Goal: Information Seeking & Learning: Learn about a topic

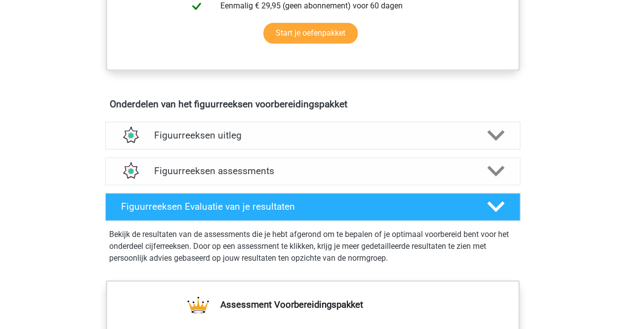
scroll to position [508, 0]
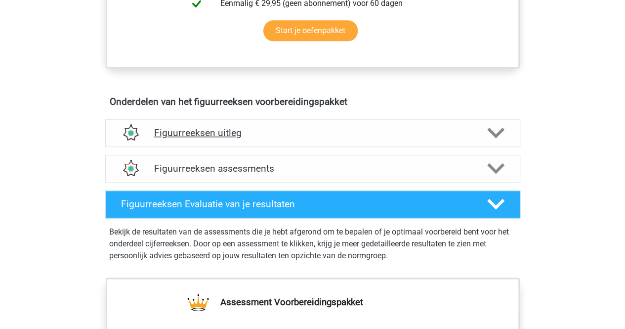
click at [501, 132] on icon at bounding box center [495, 132] width 17 height 17
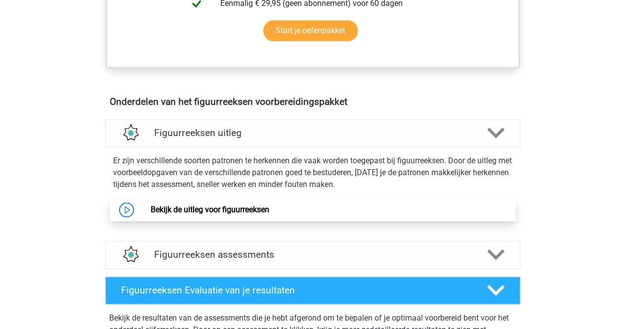
click at [249, 206] on link "Bekijk de uitleg voor figuurreeksen" at bounding box center [210, 209] width 119 height 9
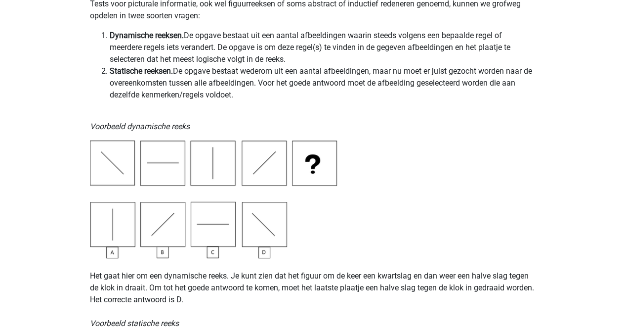
scroll to position [243, 0]
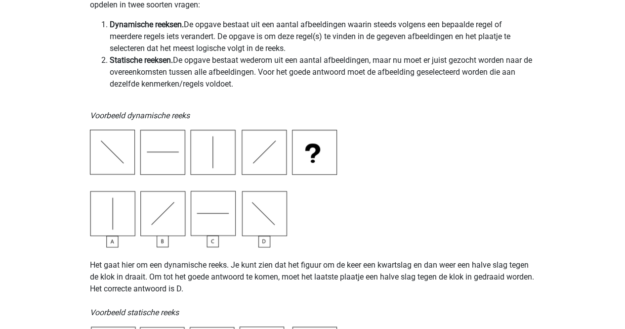
click at [98, 140] on img at bounding box center [213, 188] width 247 height 118
click at [107, 143] on img at bounding box center [213, 188] width 247 height 118
click at [191, 133] on img at bounding box center [213, 188] width 247 height 118
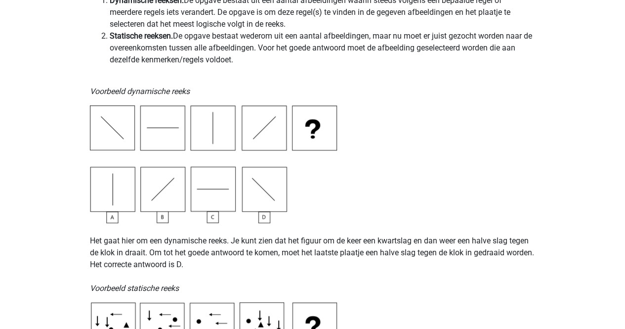
scroll to position [264, 0]
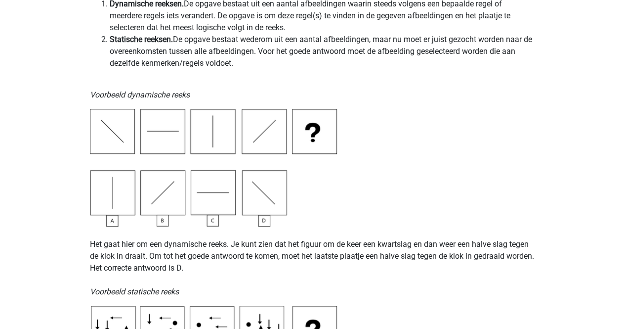
click at [270, 132] on img at bounding box center [213, 168] width 247 height 118
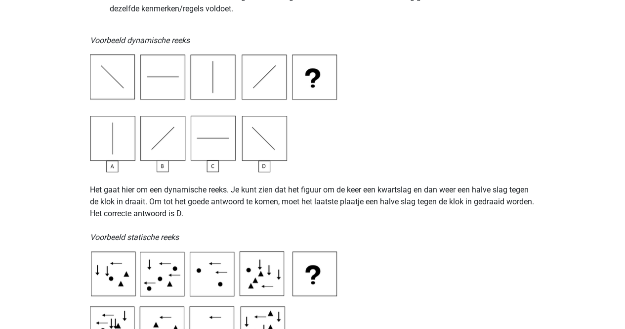
scroll to position [0, 0]
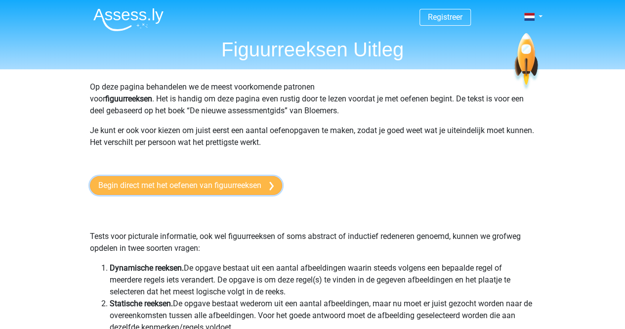
click at [163, 182] on link "Begin direct met het oefenen van figuurreeksen" at bounding box center [186, 185] width 192 height 19
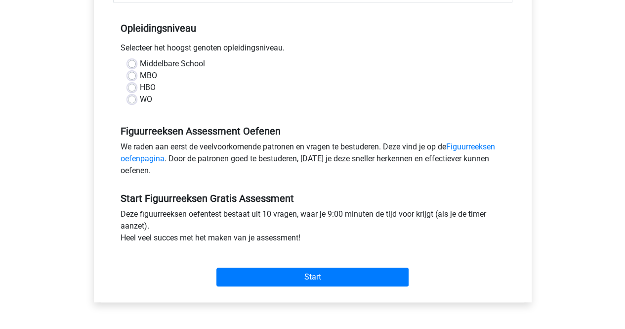
scroll to position [200, 0]
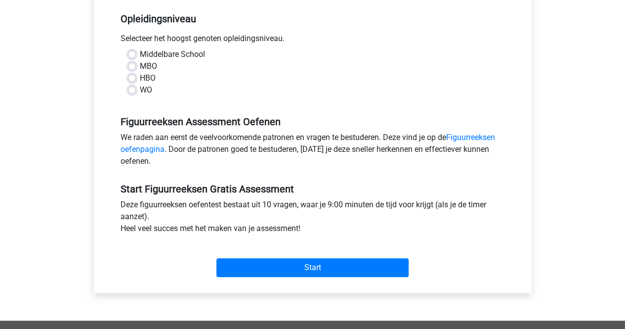
click at [140, 76] on label "HBO" at bounding box center [148, 78] width 16 height 12
click at [133, 76] on input "HBO" at bounding box center [132, 77] width 8 height 10
radio input "true"
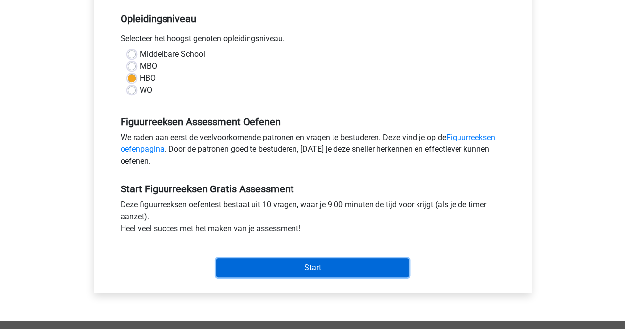
click at [297, 263] on input "Start" at bounding box center [312, 267] width 192 height 19
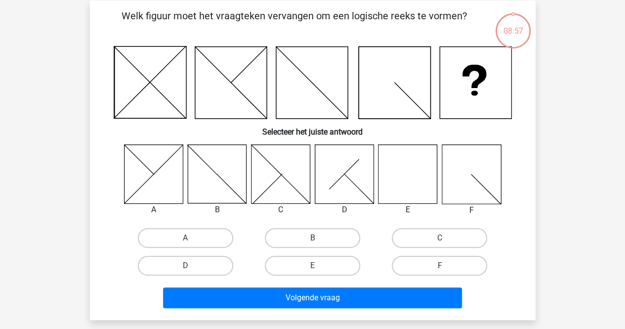
scroll to position [51, 0]
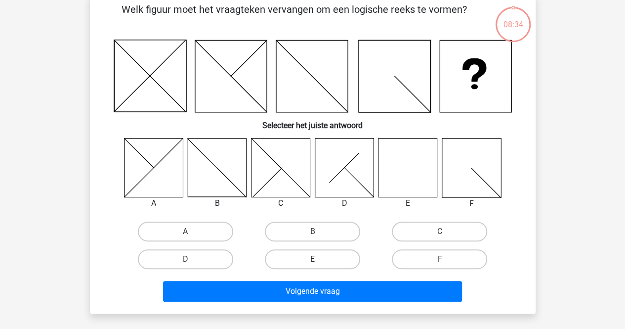
click at [296, 259] on label "E" at bounding box center [312, 259] width 95 height 20
click at [312, 259] on input "E" at bounding box center [315, 262] width 6 height 6
radio input "true"
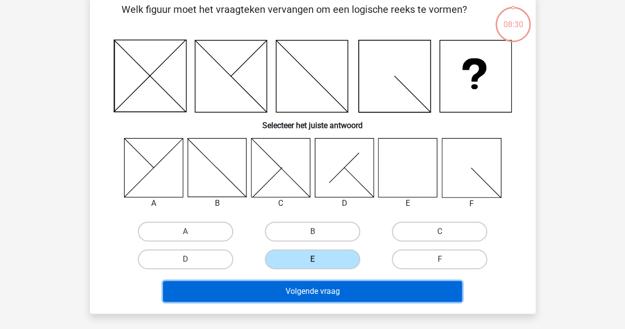
click at [350, 285] on button "Volgende vraag" at bounding box center [312, 291] width 299 height 21
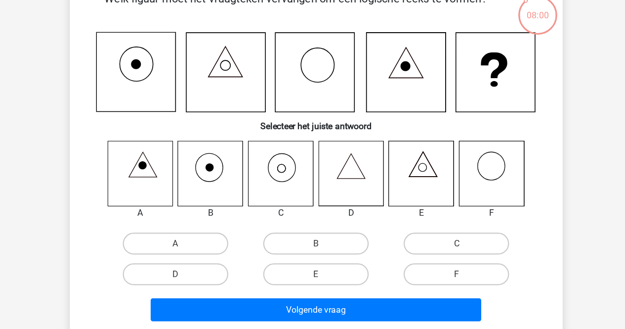
scroll to position [45, 0]
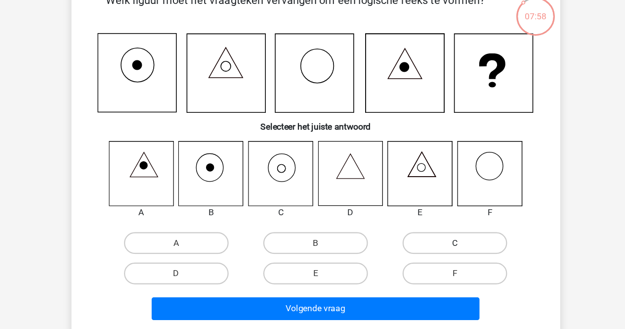
click at [465, 238] on label "C" at bounding box center [439, 237] width 95 height 20
click at [446, 238] on input "C" at bounding box center [443, 240] width 6 height 6
radio input "true"
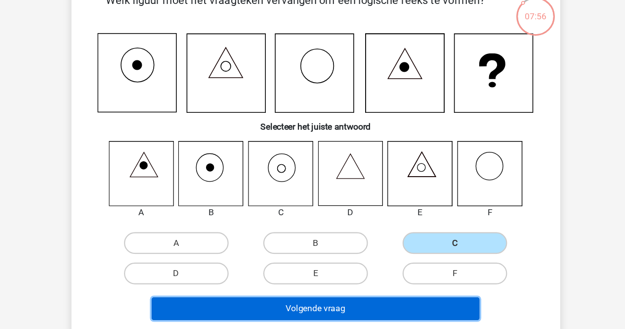
click at [344, 298] on button "Volgende vraag" at bounding box center [312, 296] width 299 height 21
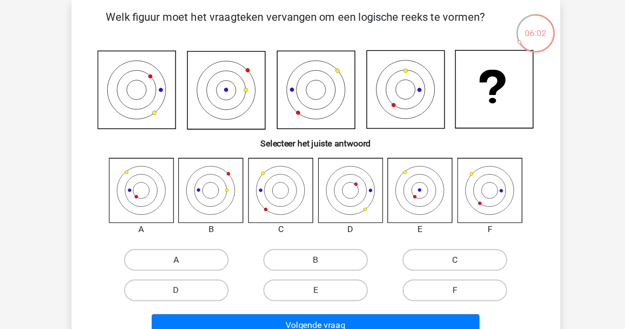
click at [189, 229] on label "A" at bounding box center [185, 237] width 95 height 20
click at [189, 237] on input "A" at bounding box center [188, 240] width 6 height 6
radio input "true"
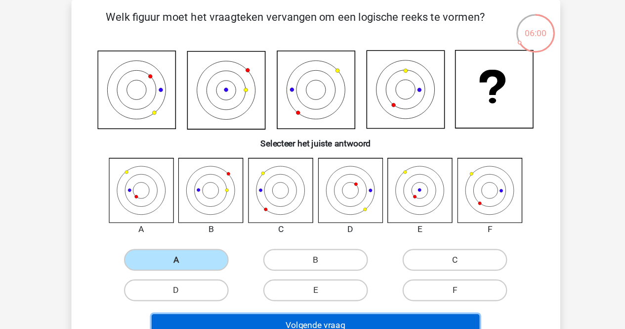
click at [313, 295] on button "Volgende vraag" at bounding box center [312, 296] width 299 height 21
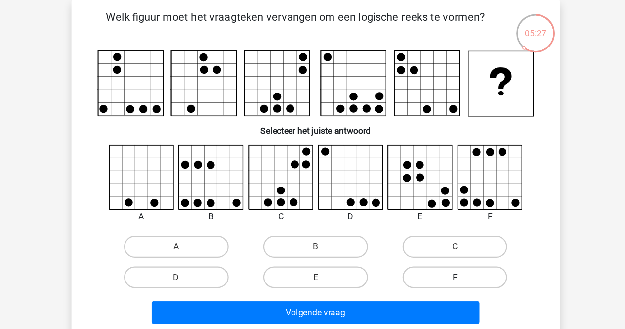
click at [427, 249] on label "F" at bounding box center [439, 253] width 95 height 20
click at [440, 253] on input "F" at bounding box center [443, 256] width 6 height 6
radio input "true"
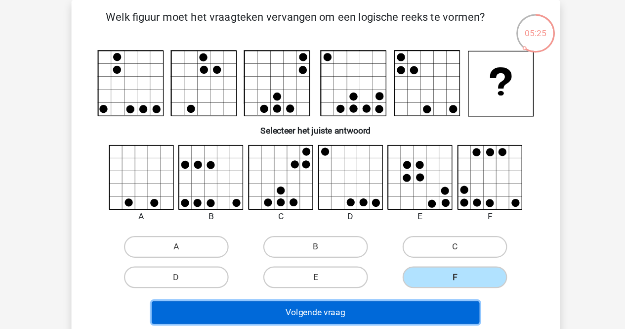
click at [338, 282] on button "Volgende vraag" at bounding box center [312, 284] width 299 height 21
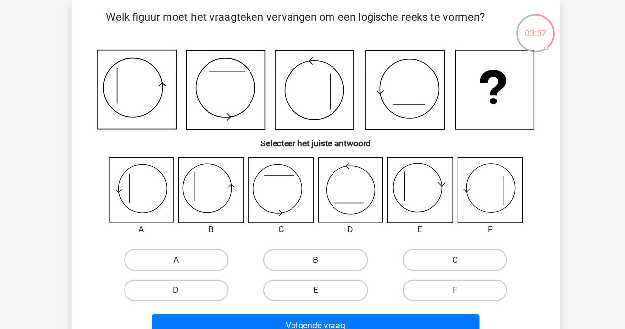
click at [316, 233] on label "B" at bounding box center [312, 237] width 95 height 20
click at [316, 237] on input "B" at bounding box center [315, 240] width 6 height 6
radio input "true"
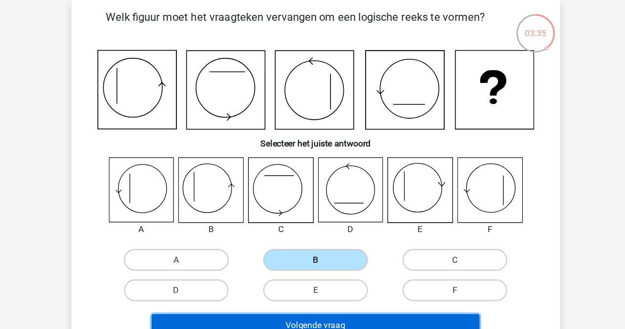
click at [285, 292] on button "Volgende vraag" at bounding box center [312, 296] width 299 height 21
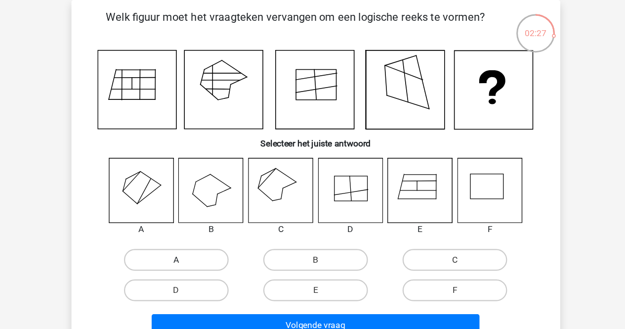
click at [203, 233] on label "A" at bounding box center [185, 237] width 95 height 20
click at [192, 237] on input "A" at bounding box center [188, 240] width 6 height 6
radio input "true"
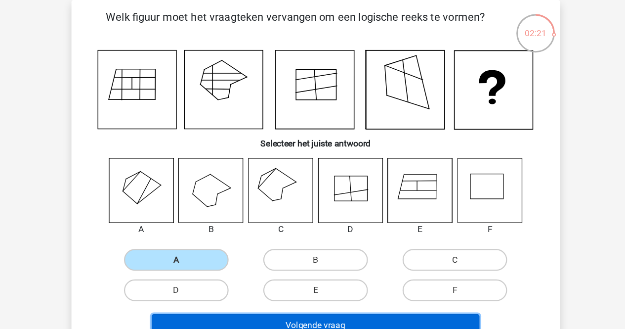
click at [269, 292] on button "Volgende vraag" at bounding box center [312, 296] width 299 height 21
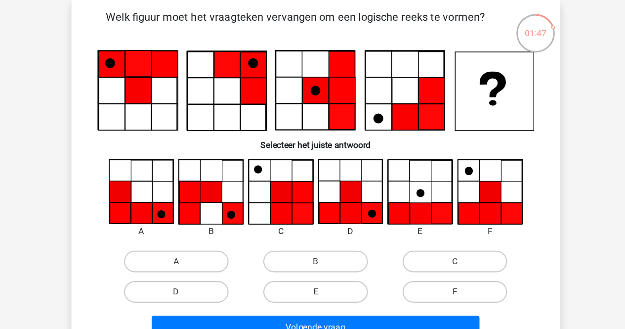
click at [425, 261] on label "F" at bounding box center [439, 266] width 95 height 20
click at [440, 266] on input "F" at bounding box center [443, 269] width 6 height 6
radio input "true"
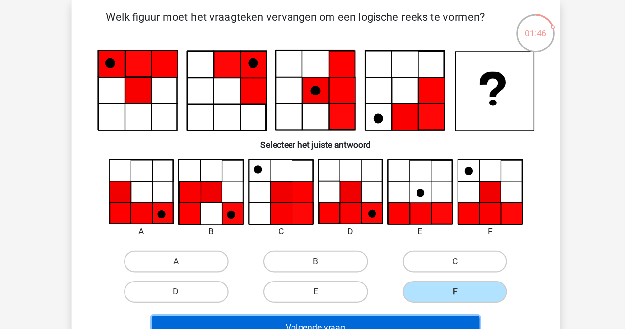
click at [342, 292] on button "Volgende vraag" at bounding box center [312, 298] width 299 height 21
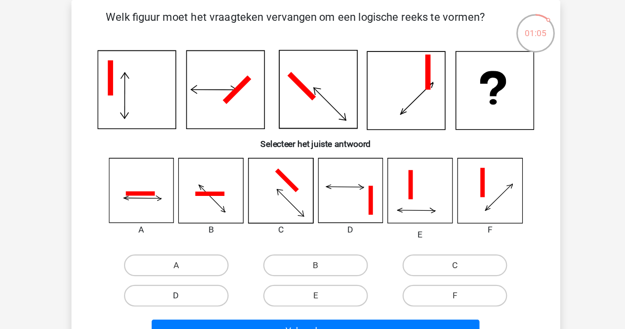
click at [216, 270] on label "D" at bounding box center [185, 269] width 95 height 20
click at [192, 270] on input "D" at bounding box center [188, 272] width 6 height 6
radio input "true"
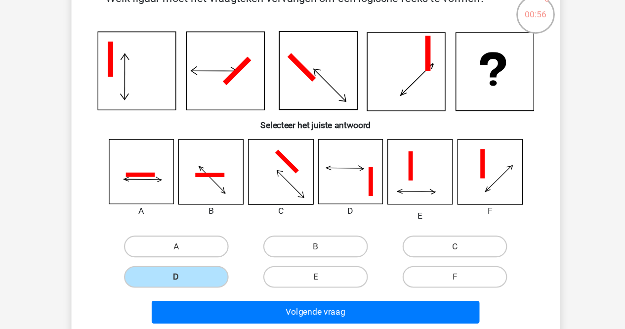
scroll to position [69, 0]
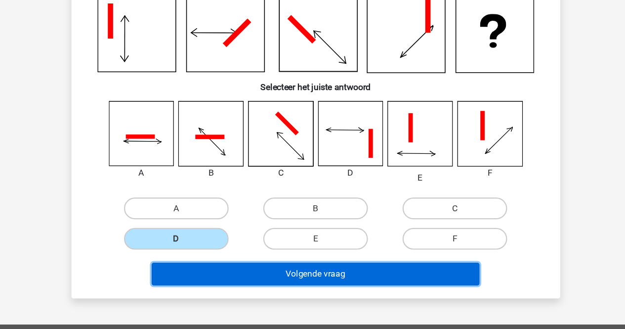
click at [299, 270] on button "Volgende vraag" at bounding box center [312, 278] width 299 height 21
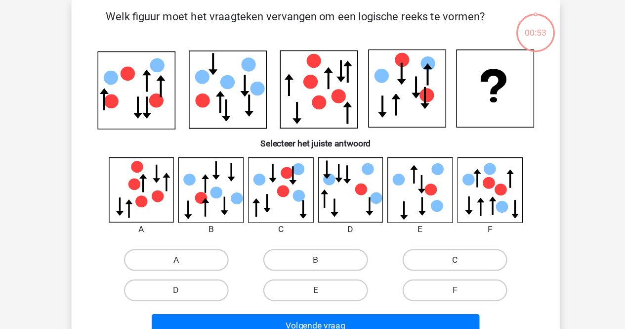
scroll to position [45, 0]
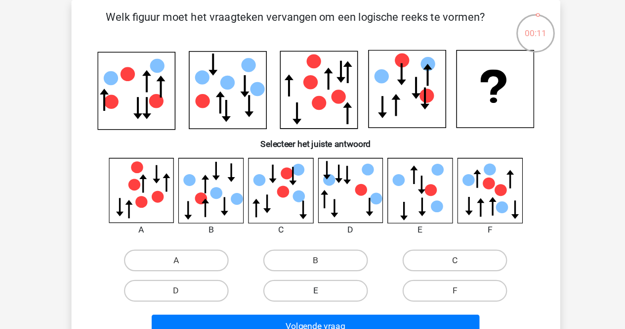
click at [309, 257] on label "E" at bounding box center [312, 265] width 95 height 20
click at [312, 265] on input "E" at bounding box center [315, 268] width 6 height 6
radio input "true"
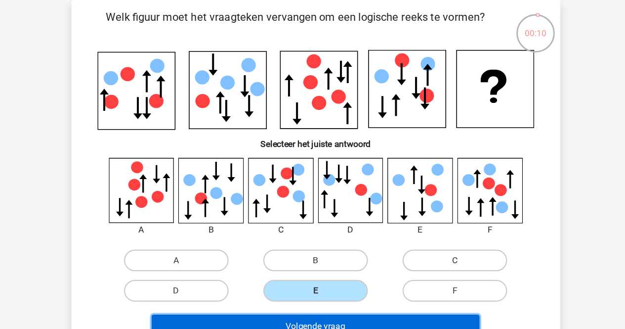
click at [301, 291] on button "Volgende vraag" at bounding box center [312, 297] width 299 height 21
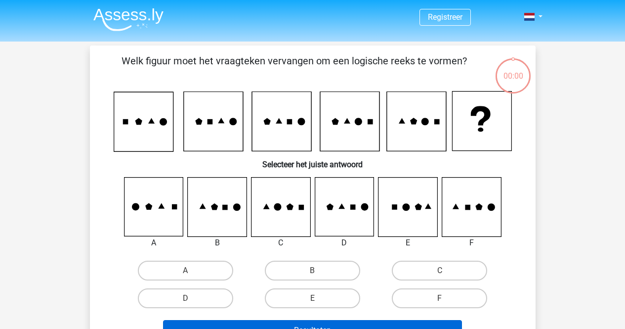
scroll to position [45, 0]
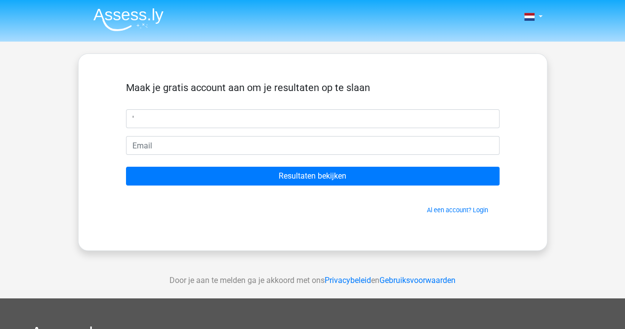
type input "'"
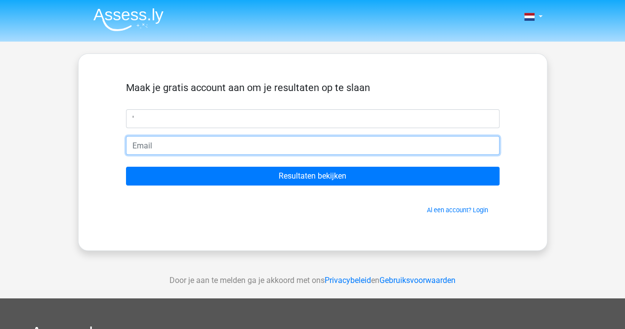
click at [193, 142] on input "email" at bounding box center [313, 145] width 374 height 19
type input "[EMAIL_ADDRESS][DOMAIN_NAME]"
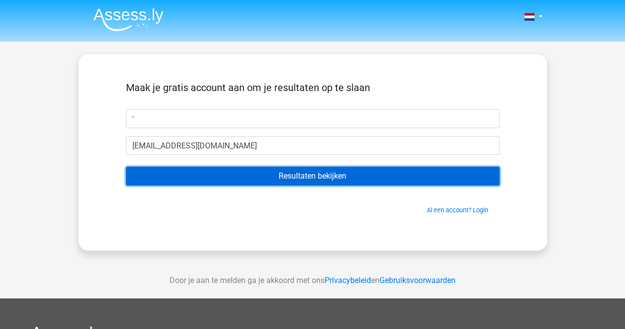
click at [249, 177] on input "Resultaten bekijken" at bounding box center [313, 176] width 374 height 19
click at [184, 176] on input "Resultaten bekijken" at bounding box center [313, 176] width 374 height 19
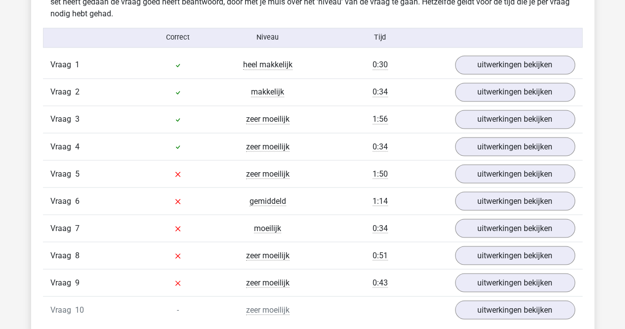
scroll to position [842, 0]
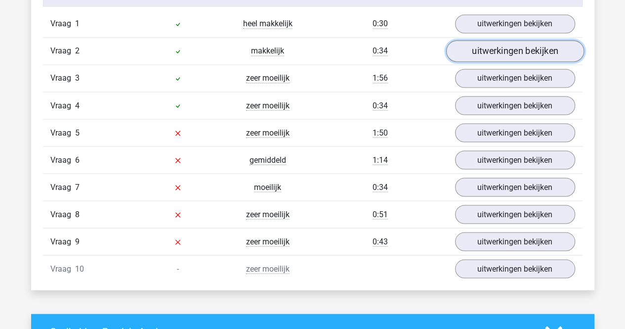
click at [520, 52] on link "uitwerkingen bekijken" at bounding box center [515, 51] width 138 height 22
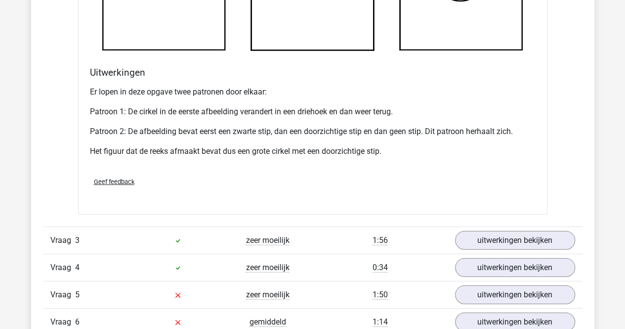
scroll to position [1296, 0]
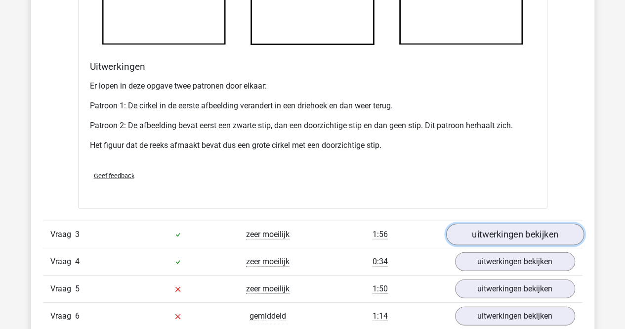
click at [534, 232] on link "uitwerkingen bekijken" at bounding box center [515, 234] width 138 height 22
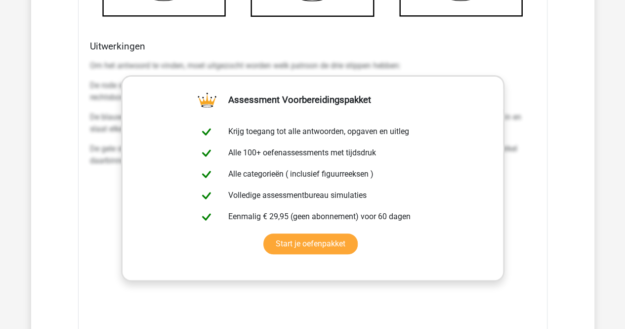
scroll to position [1915, 0]
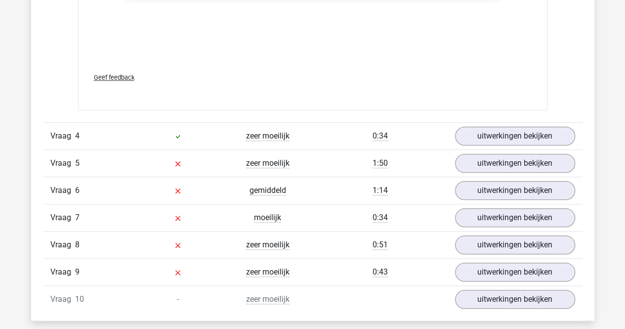
scroll to position [2252, 0]
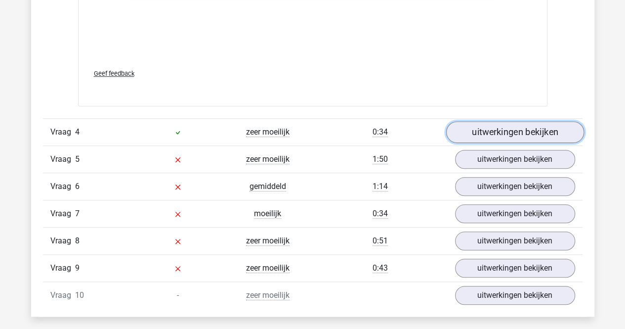
click at [522, 128] on link "uitwerkingen bekijken" at bounding box center [515, 132] width 138 height 22
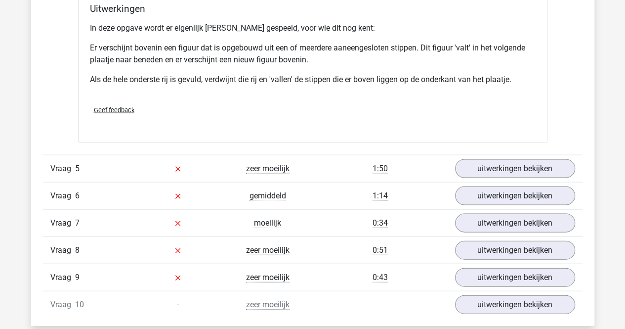
scroll to position [2840, 0]
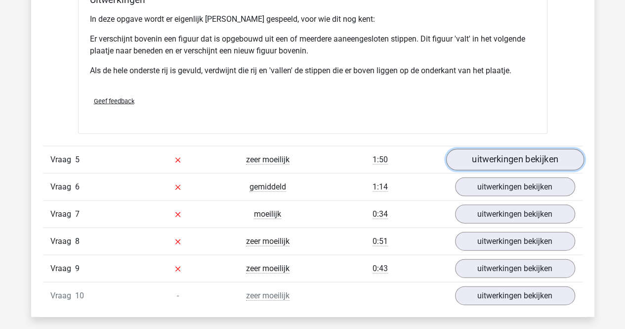
click at [534, 158] on link "uitwerkingen bekijken" at bounding box center [515, 160] width 138 height 22
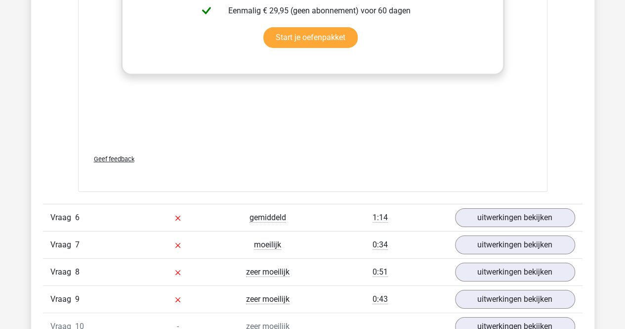
scroll to position [3669, 0]
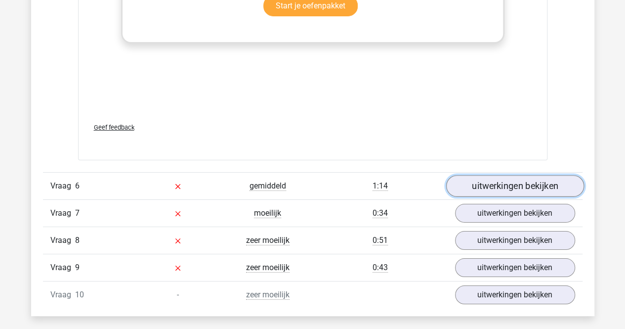
click at [497, 183] on link "uitwerkingen bekijken" at bounding box center [515, 186] width 138 height 22
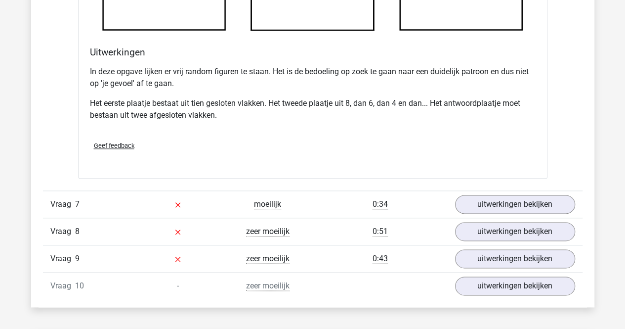
scroll to position [4313, 0]
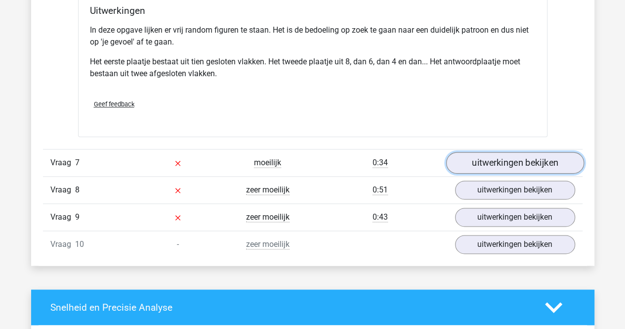
click at [542, 155] on link "uitwerkingen bekijken" at bounding box center [515, 163] width 138 height 22
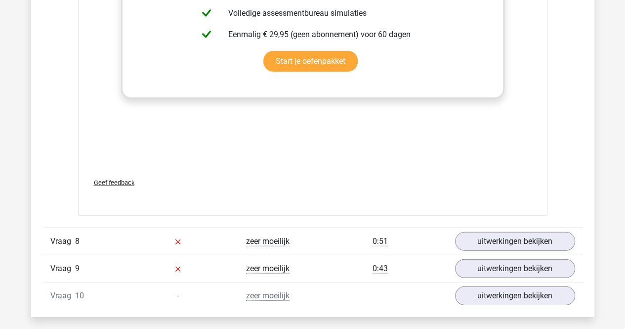
scroll to position [5179, 0]
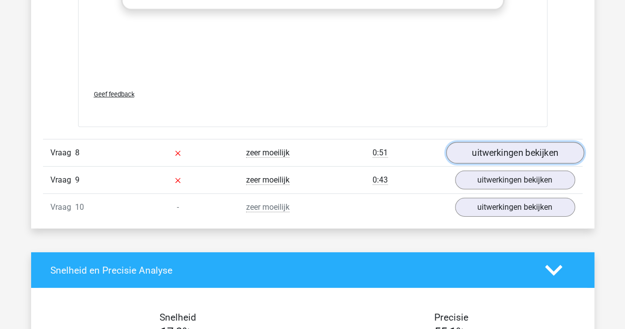
click at [522, 146] on link "uitwerkingen bekijken" at bounding box center [515, 153] width 138 height 22
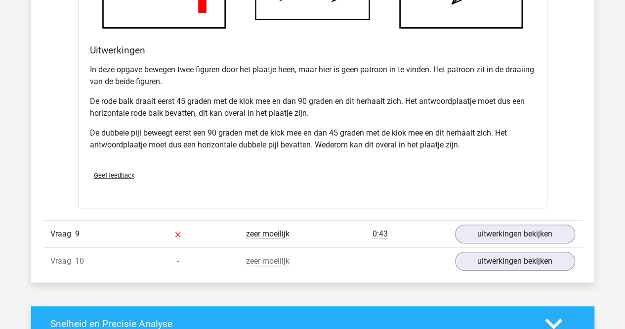
scroll to position [5759, 0]
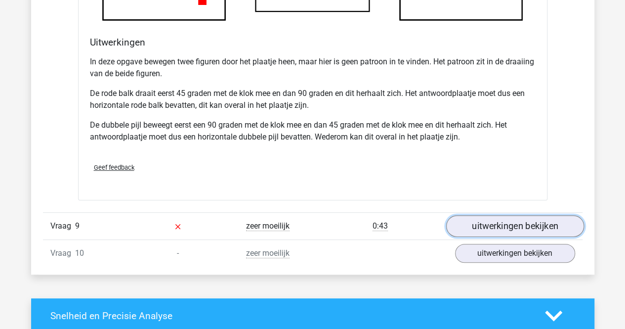
click at [541, 224] on link "uitwerkingen bekijken" at bounding box center [515, 226] width 138 height 22
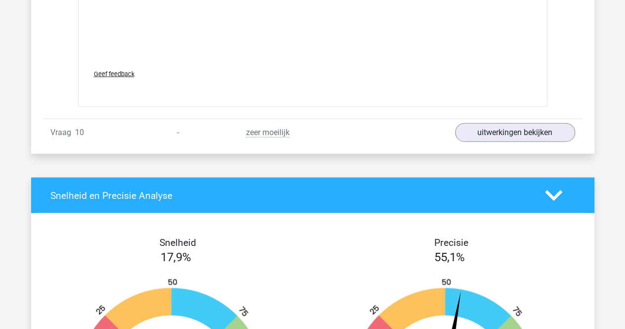
scroll to position [6716, 0]
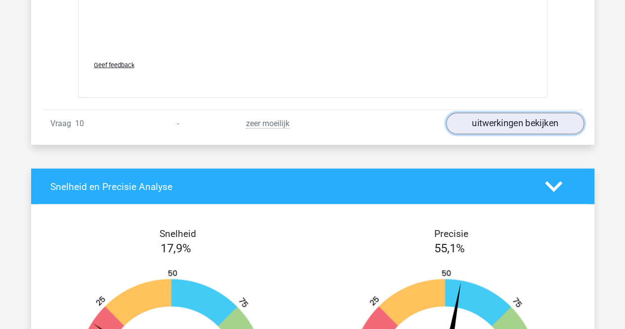
click at [543, 114] on link "uitwerkingen bekijken" at bounding box center [515, 124] width 138 height 22
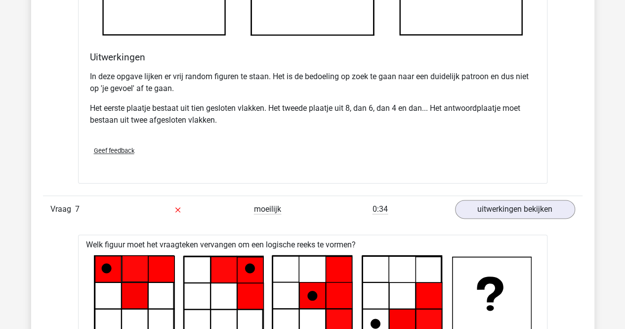
scroll to position [4165, 0]
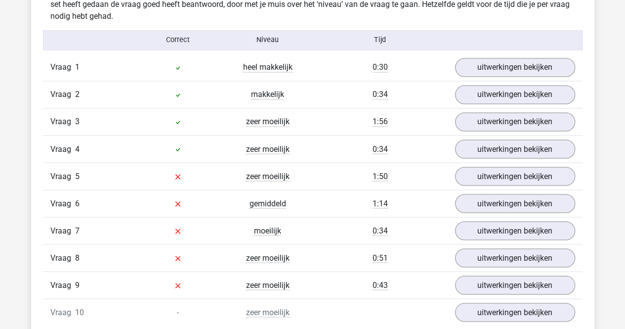
scroll to position [831, 0]
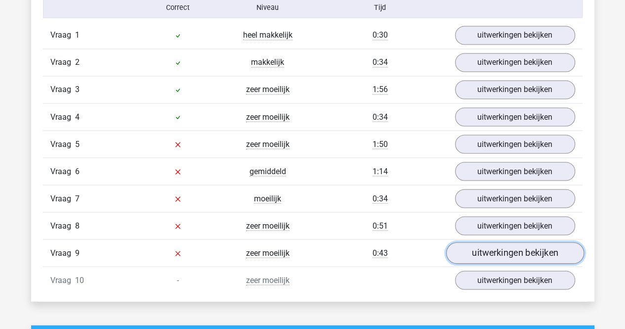
click at [504, 253] on link "uitwerkingen bekijken" at bounding box center [515, 253] width 138 height 22
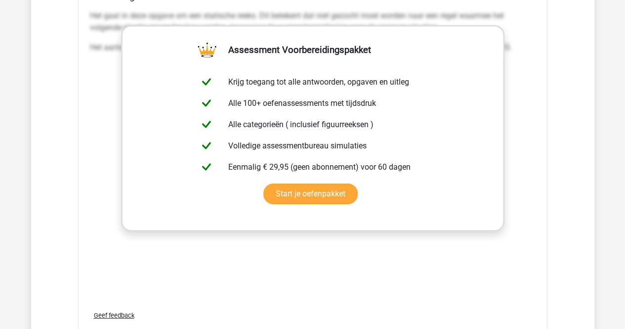
scroll to position [1561, 0]
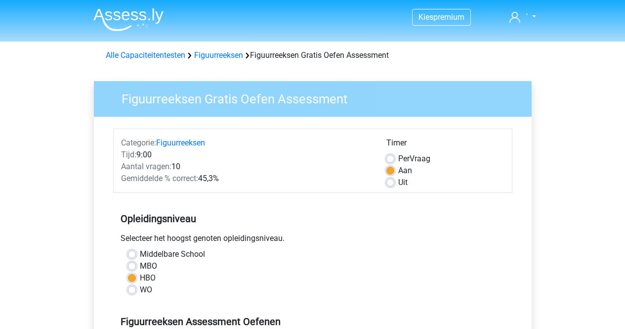
scroll to position [200, 0]
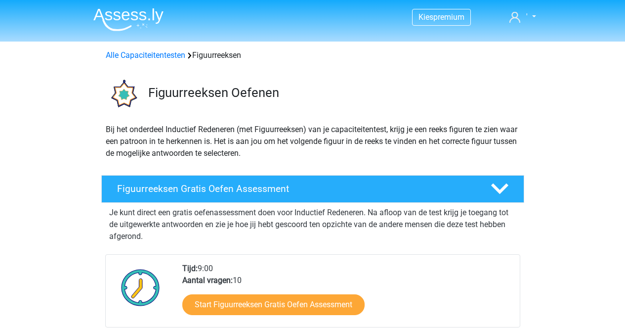
scroll to position [508, 0]
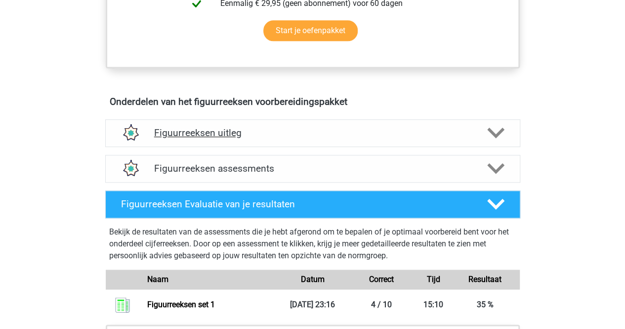
click at [489, 134] on icon at bounding box center [495, 132] width 17 height 17
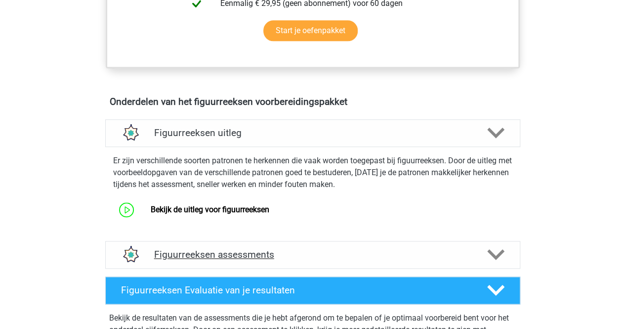
click at [505, 253] on div at bounding box center [494, 254] width 33 height 17
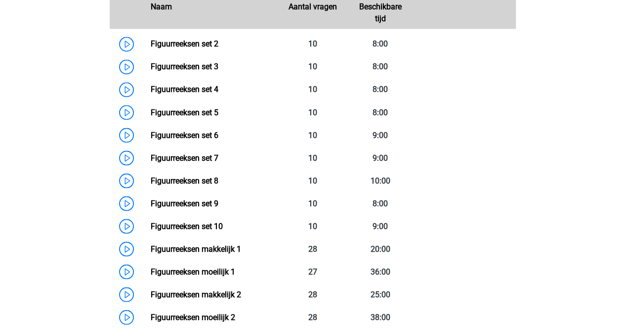
scroll to position [845, 0]
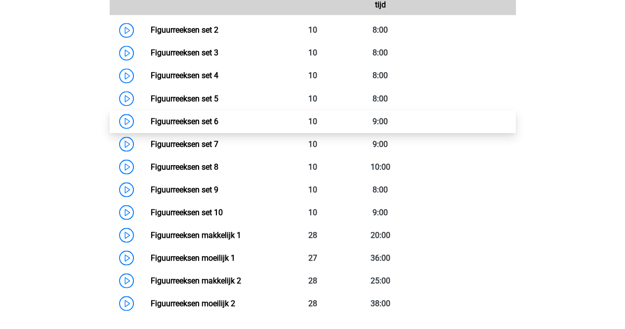
click at [151, 118] on link "Figuurreeksen set 6" at bounding box center [185, 120] width 68 height 9
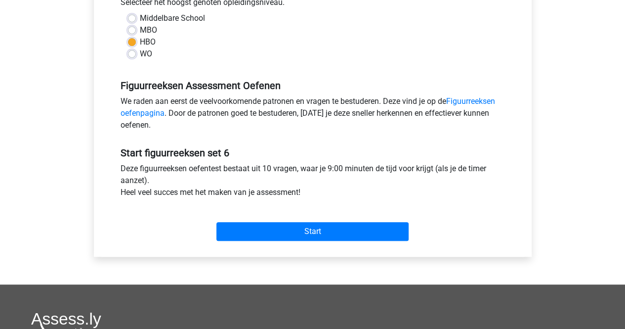
scroll to position [243, 0]
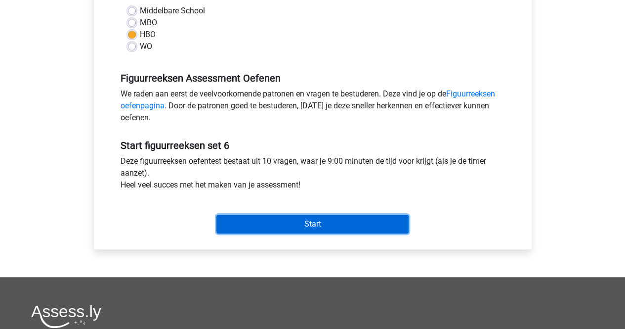
click at [303, 223] on input "Start" at bounding box center [312, 223] width 192 height 19
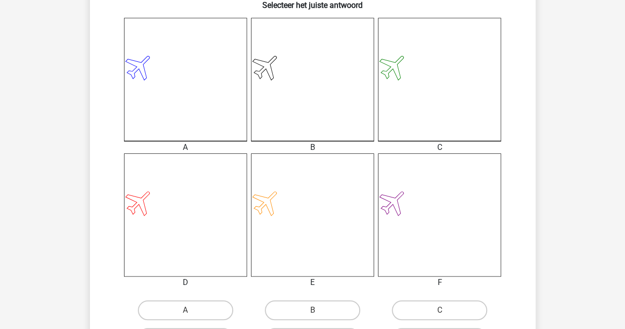
scroll to position [272, 0]
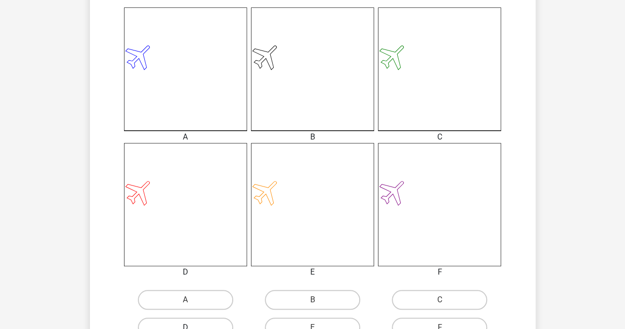
click at [207, 319] on label "D" at bounding box center [185, 327] width 95 height 20
click at [192, 327] on input "D" at bounding box center [188, 330] width 6 height 6
radio input "true"
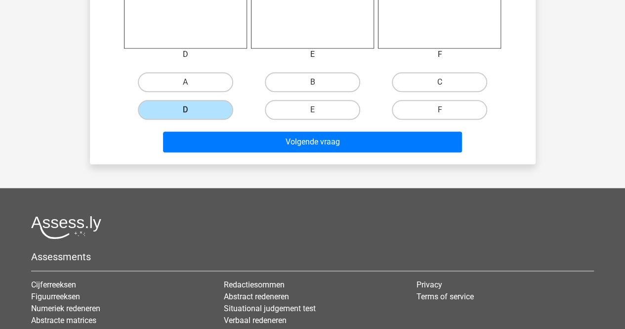
scroll to position [491, 0]
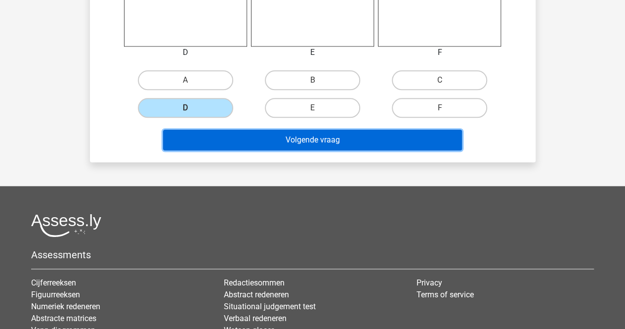
click at [336, 138] on button "Volgende vraag" at bounding box center [312, 139] width 299 height 21
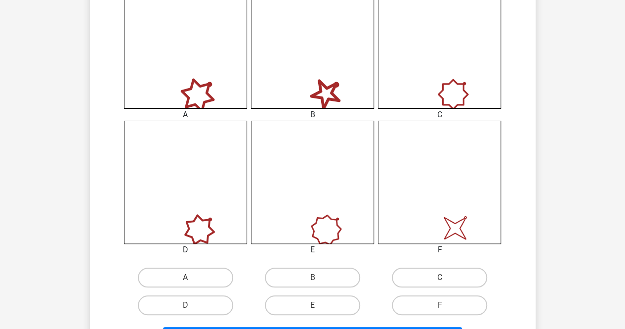
scroll to position [298, 0]
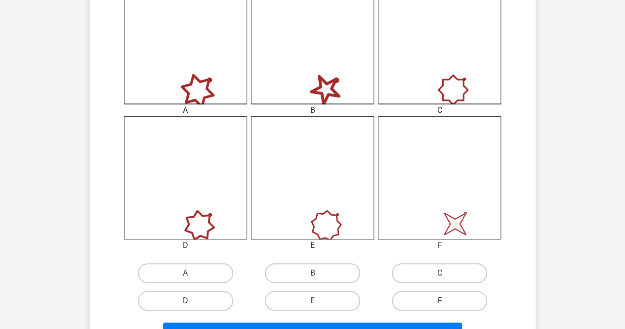
click at [430, 309] on label "F" at bounding box center [439, 301] width 95 height 20
click at [440, 307] on input "F" at bounding box center [443, 303] width 6 height 6
radio input "true"
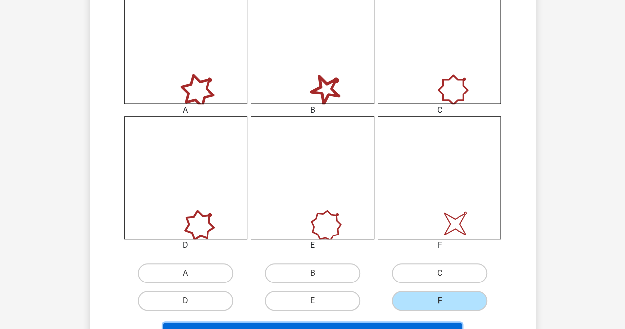
click at [412, 325] on button "Volgende vraag" at bounding box center [312, 332] width 299 height 21
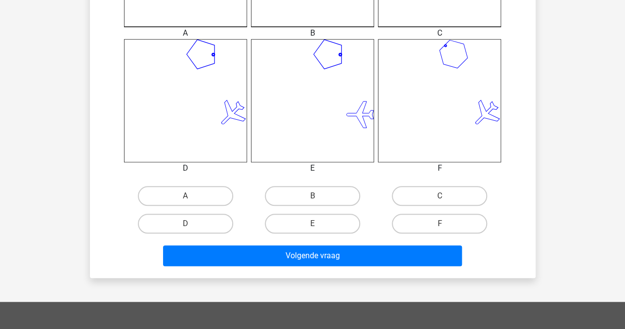
scroll to position [381, 0]
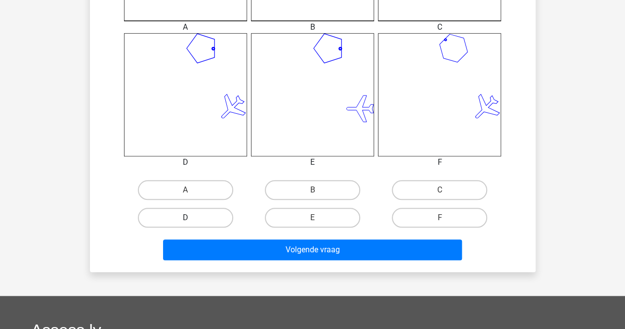
click at [211, 218] on label "D" at bounding box center [185, 218] width 95 height 20
click at [192, 218] on input "D" at bounding box center [188, 220] width 6 height 6
radio input "true"
click at [269, 262] on div "Volgende vraag" at bounding box center [312, 251] width 381 height 25
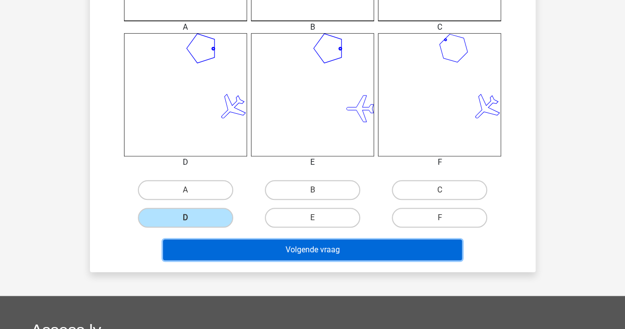
click at [287, 252] on button "Volgende vraag" at bounding box center [312, 249] width 299 height 21
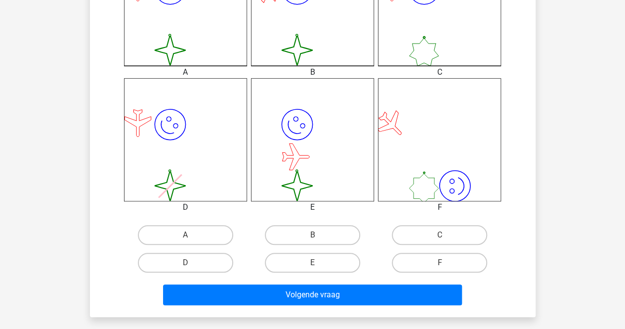
scroll to position [340, 0]
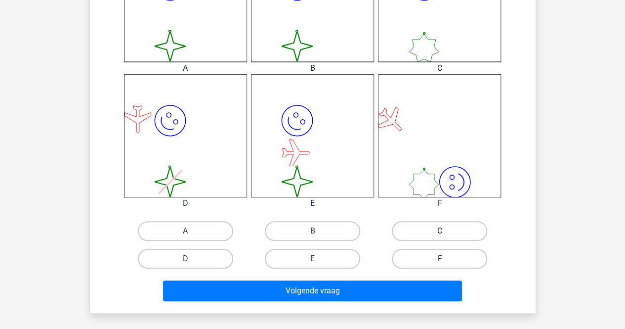
click at [462, 229] on label "C" at bounding box center [439, 231] width 95 height 20
click at [446, 231] on input "C" at bounding box center [443, 234] width 6 height 6
radio input "true"
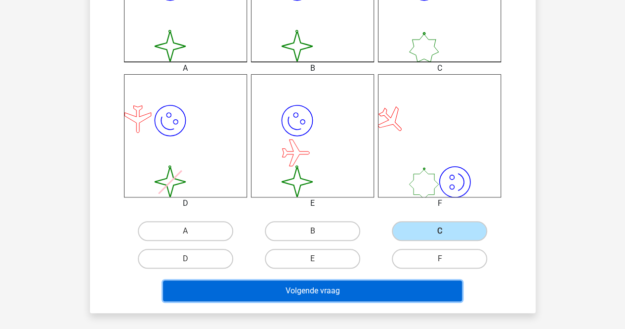
click at [396, 296] on button "Volgende vraag" at bounding box center [312, 290] width 299 height 21
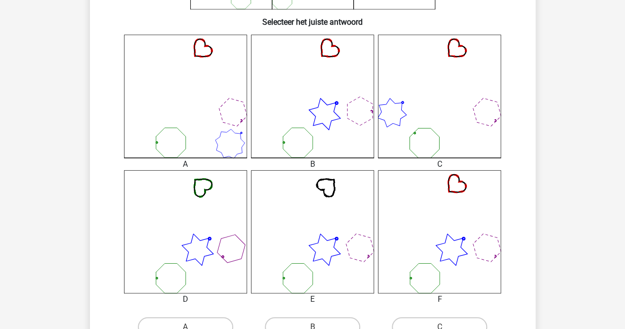
scroll to position [310, 0]
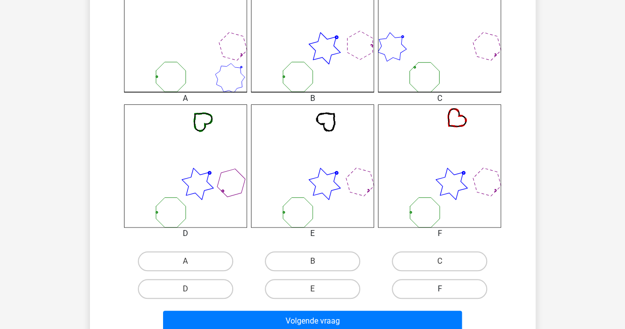
click at [433, 289] on label "F" at bounding box center [439, 289] width 95 height 20
click at [440, 289] on input "F" at bounding box center [443, 292] width 6 height 6
radio input "true"
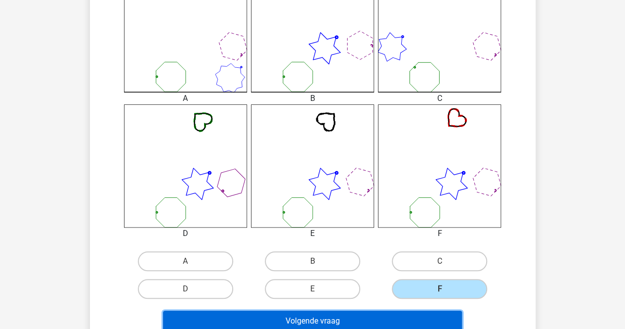
click at [413, 322] on button "Volgende vraag" at bounding box center [312, 320] width 299 height 21
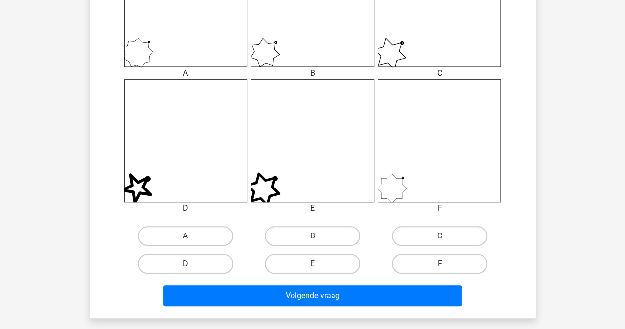
scroll to position [352, 0]
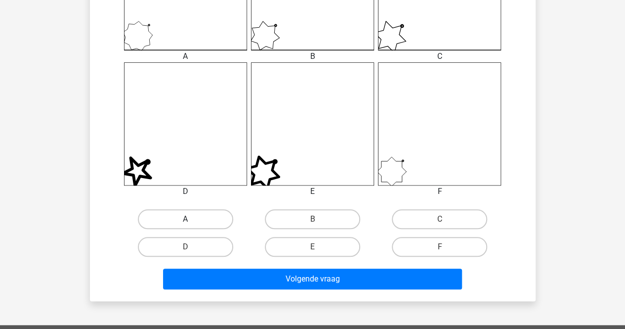
click at [184, 221] on label "A" at bounding box center [185, 219] width 95 height 20
click at [185, 221] on input "A" at bounding box center [188, 222] width 6 height 6
radio input "true"
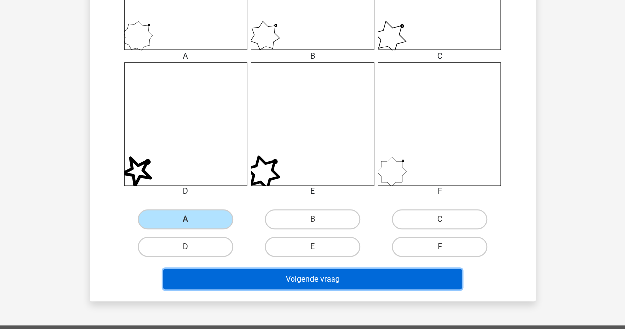
click at [276, 283] on button "Volgende vraag" at bounding box center [312, 278] width 299 height 21
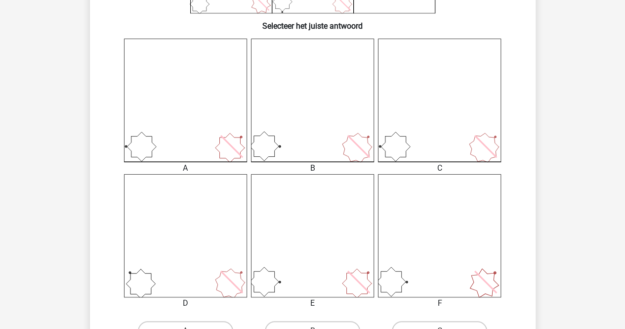
scroll to position [254, 0]
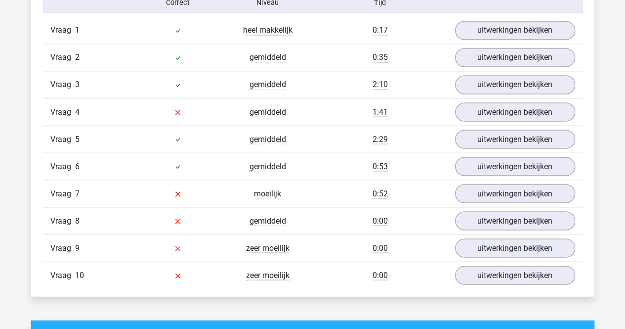
scroll to position [822, 0]
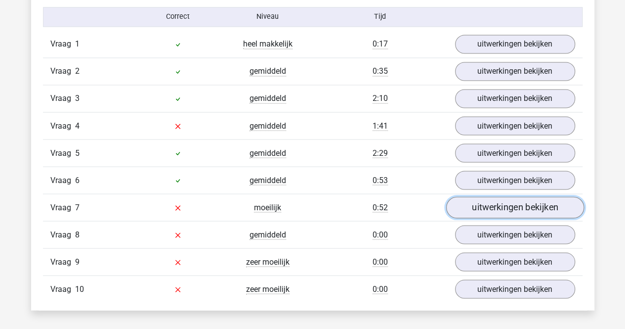
click at [527, 208] on link "uitwerkingen bekijken" at bounding box center [515, 207] width 138 height 22
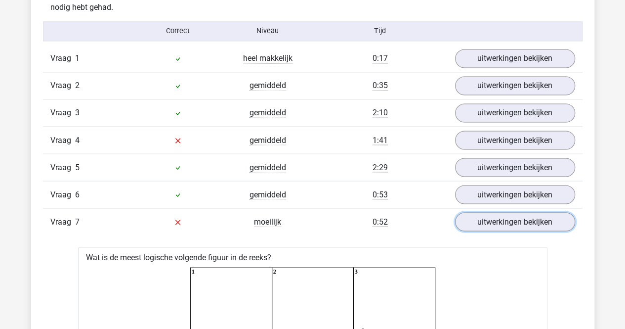
scroll to position [813, 0]
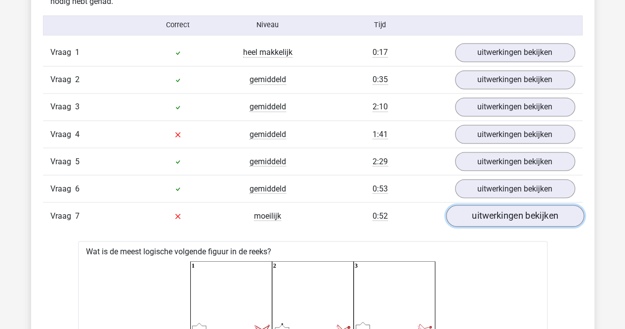
click at [533, 205] on link "uitwerkingen bekijken" at bounding box center [515, 216] width 138 height 22
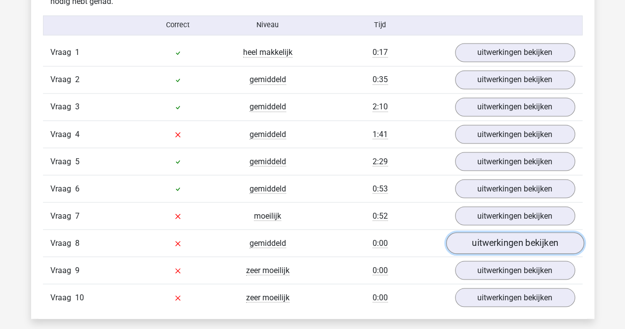
click at [526, 239] on link "uitwerkingen bekijken" at bounding box center [515, 243] width 138 height 22
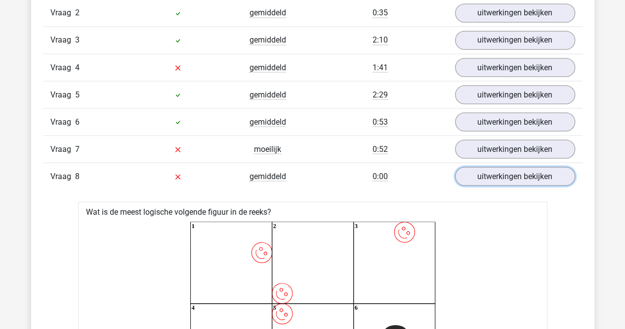
scroll to position [874, 0]
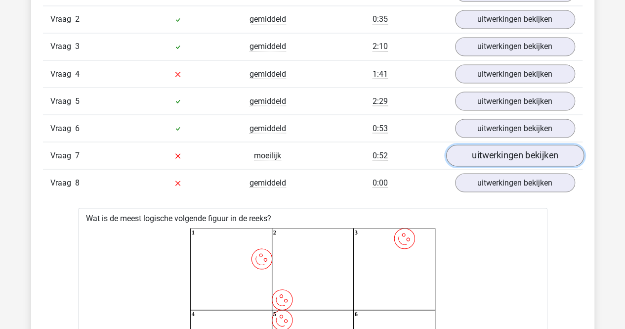
click at [552, 145] on link "uitwerkingen bekijken" at bounding box center [515, 155] width 138 height 22
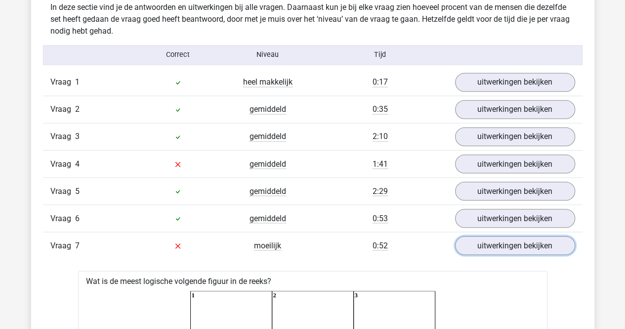
scroll to position [779, 0]
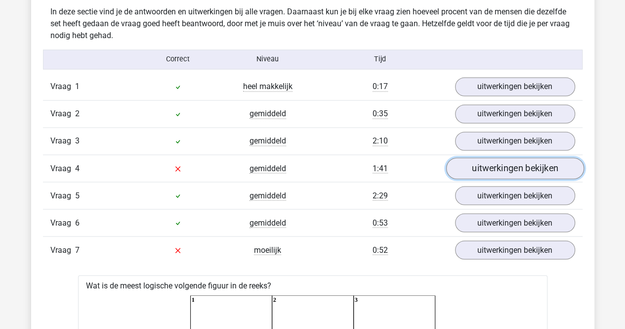
click at [533, 163] on link "uitwerkingen bekijken" at bounding box center [515, 168] width 138 height 22
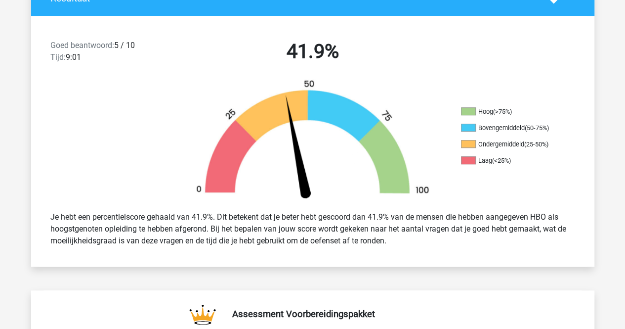
scroll to position [0, 0]
